Goal: Find contact information: Find contact information

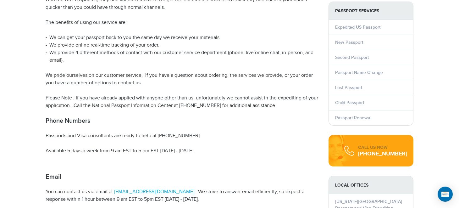
scroll to position [126, 0]
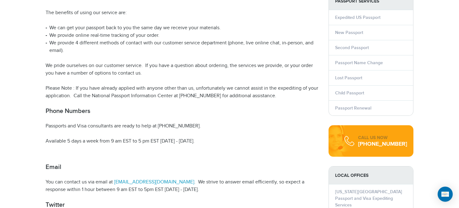
click at [152, 182] on link "[EMAIL_ADDRESS][DOMAIN_NAME]" at bounding box center [153, 182] width 81 height 6
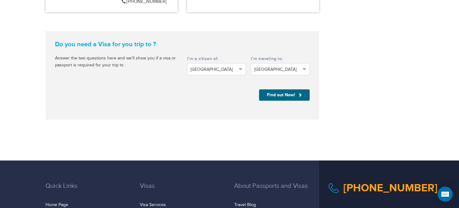
scroll to position [1037, 0]
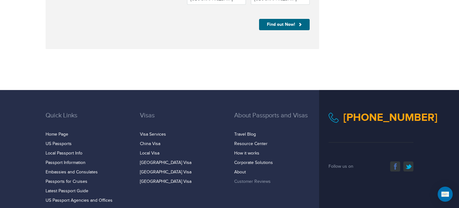
click at [241, 179] on link "Customer Reviews" at bounding box center [252, 181] width 36 height 5
